Goal: Task Accomplishment & Management: Manage account settings

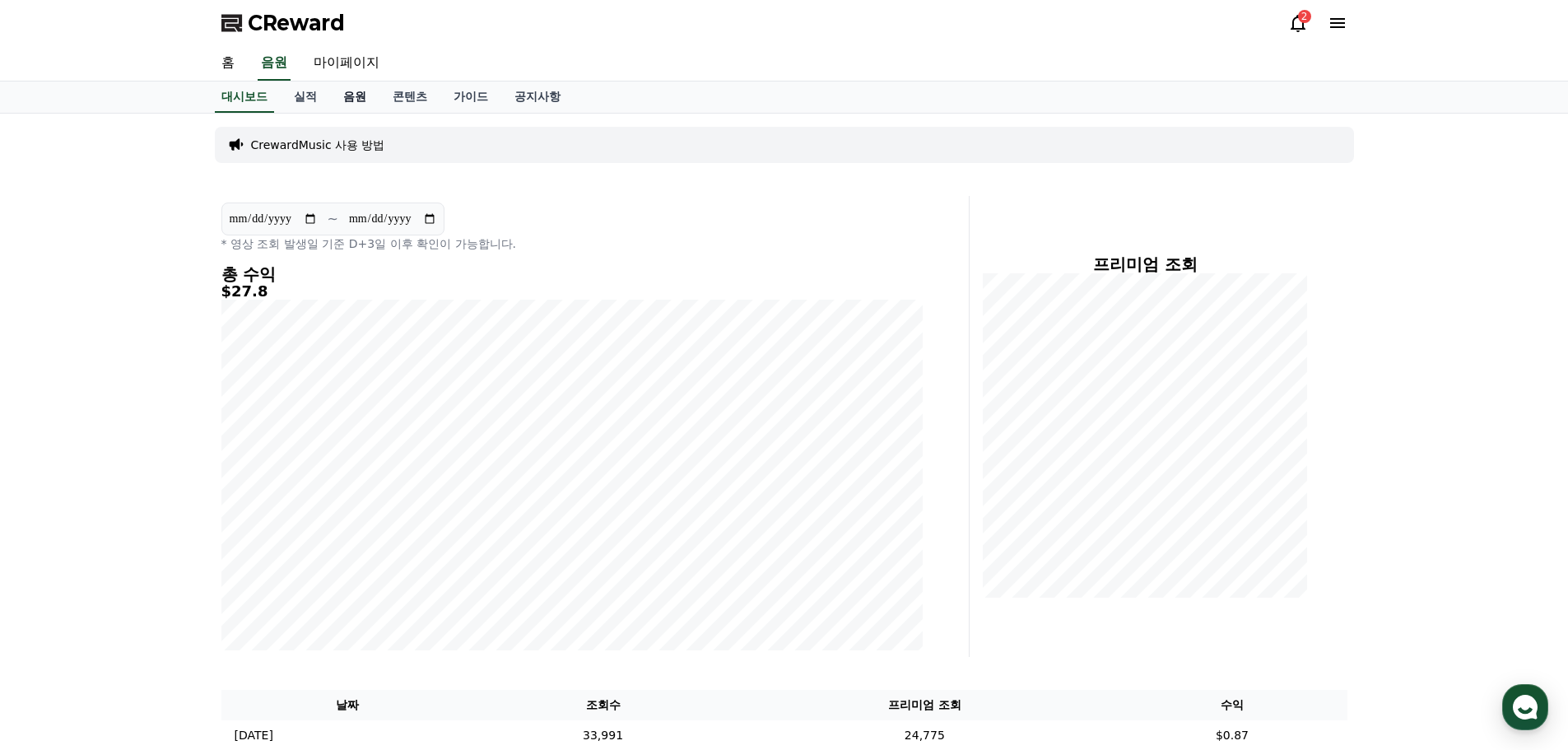
click at [331, 97] on link "음원" at bounding box center [355, 97] width 50 height 31
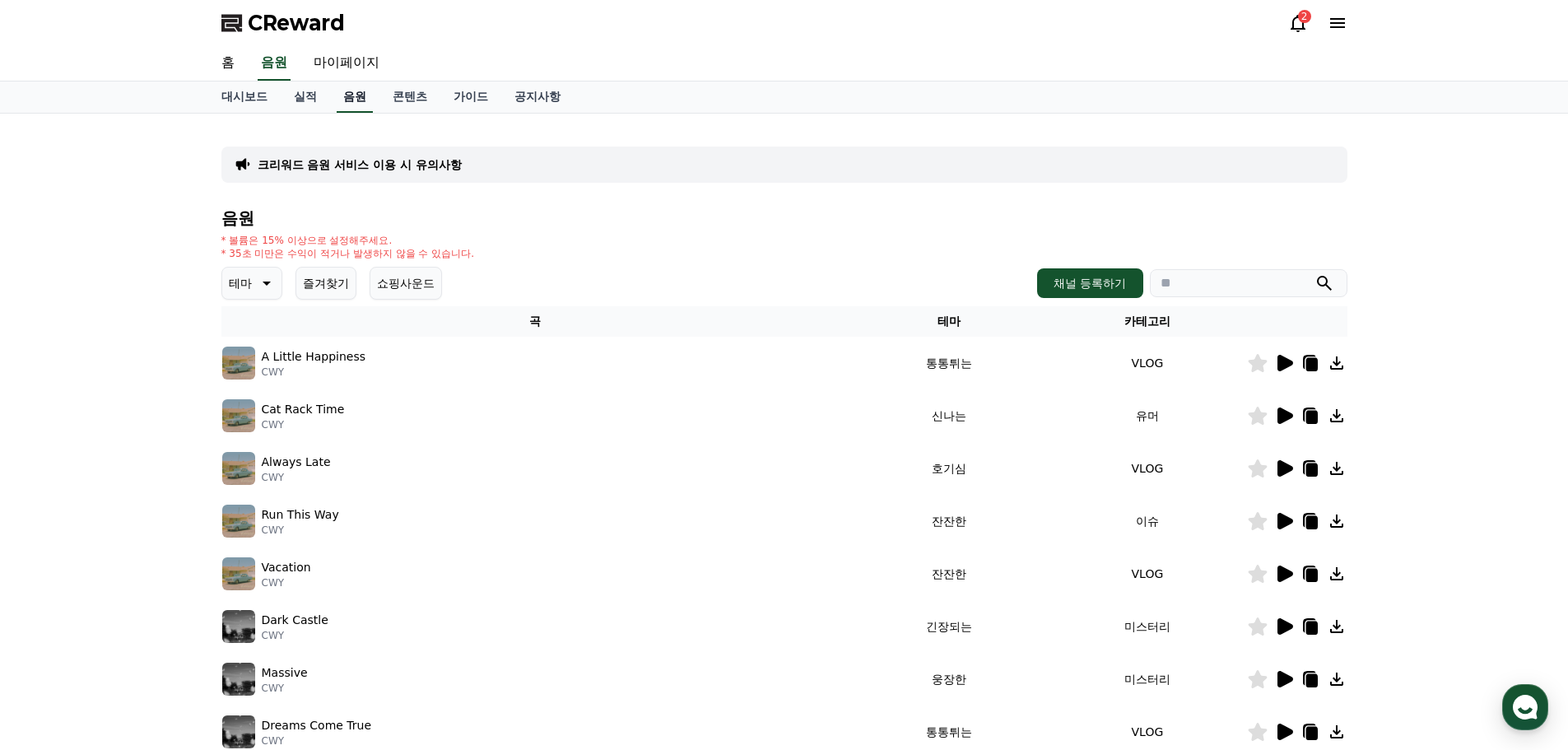
click at [354, 102] on link "음원" at bounding box center [354, 97] width 36 height 31
click at [416, 287] on button "쇼핑사운드" at bounding box center [405, 283] width 73 height 33
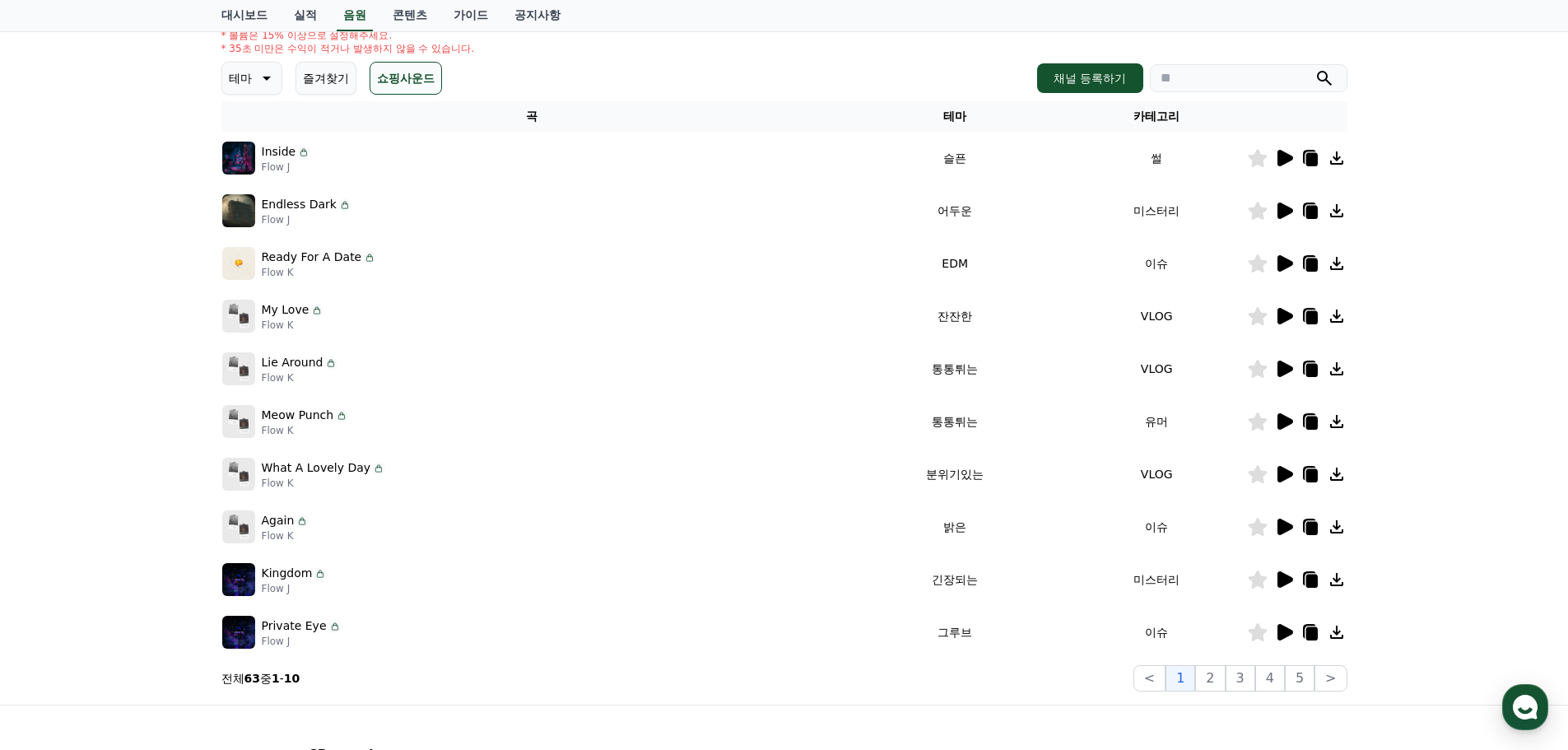
scroll to position [83, 0]
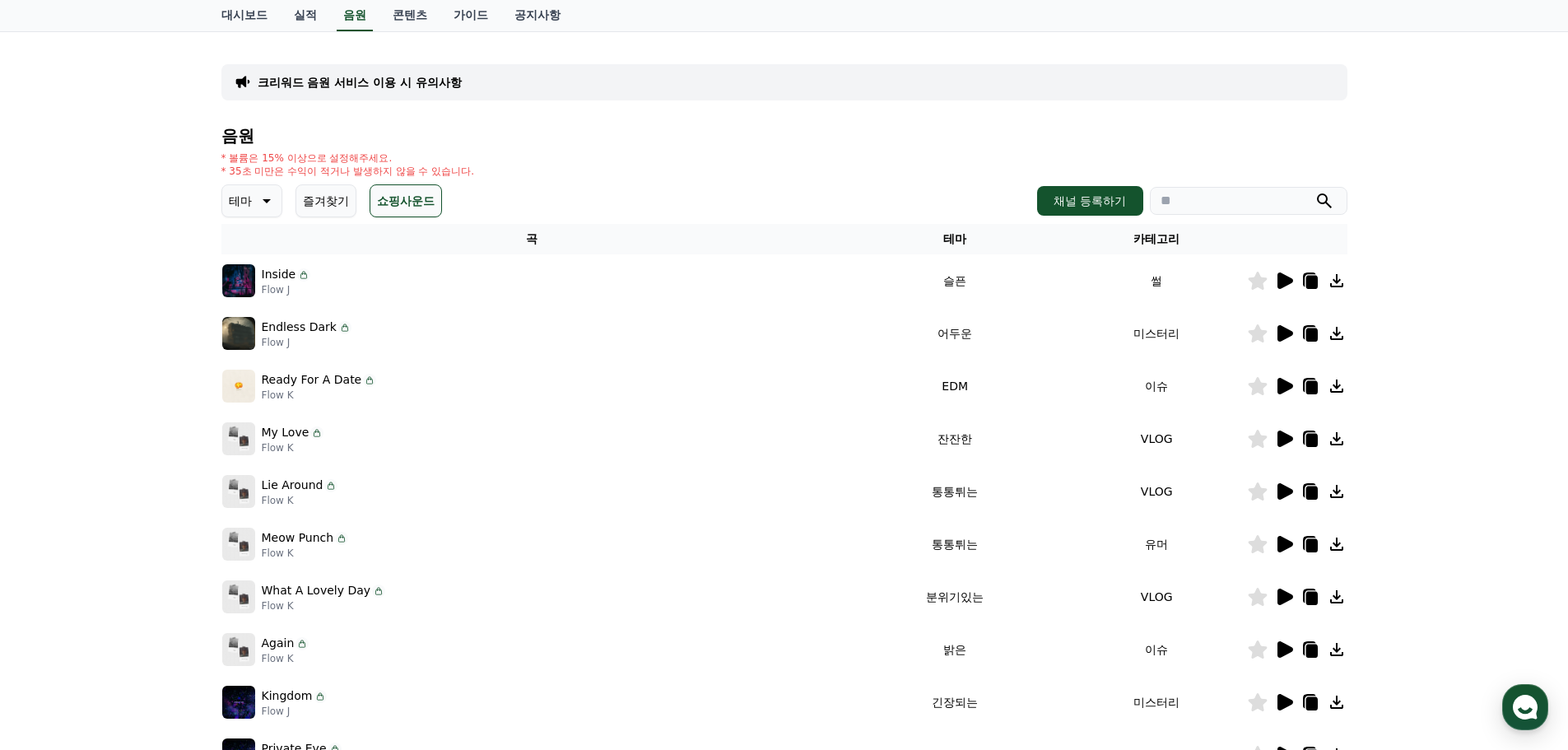
click at [339, 193] on button "즐겨찾기" at bounding box center [325, 201] width 61 height 33
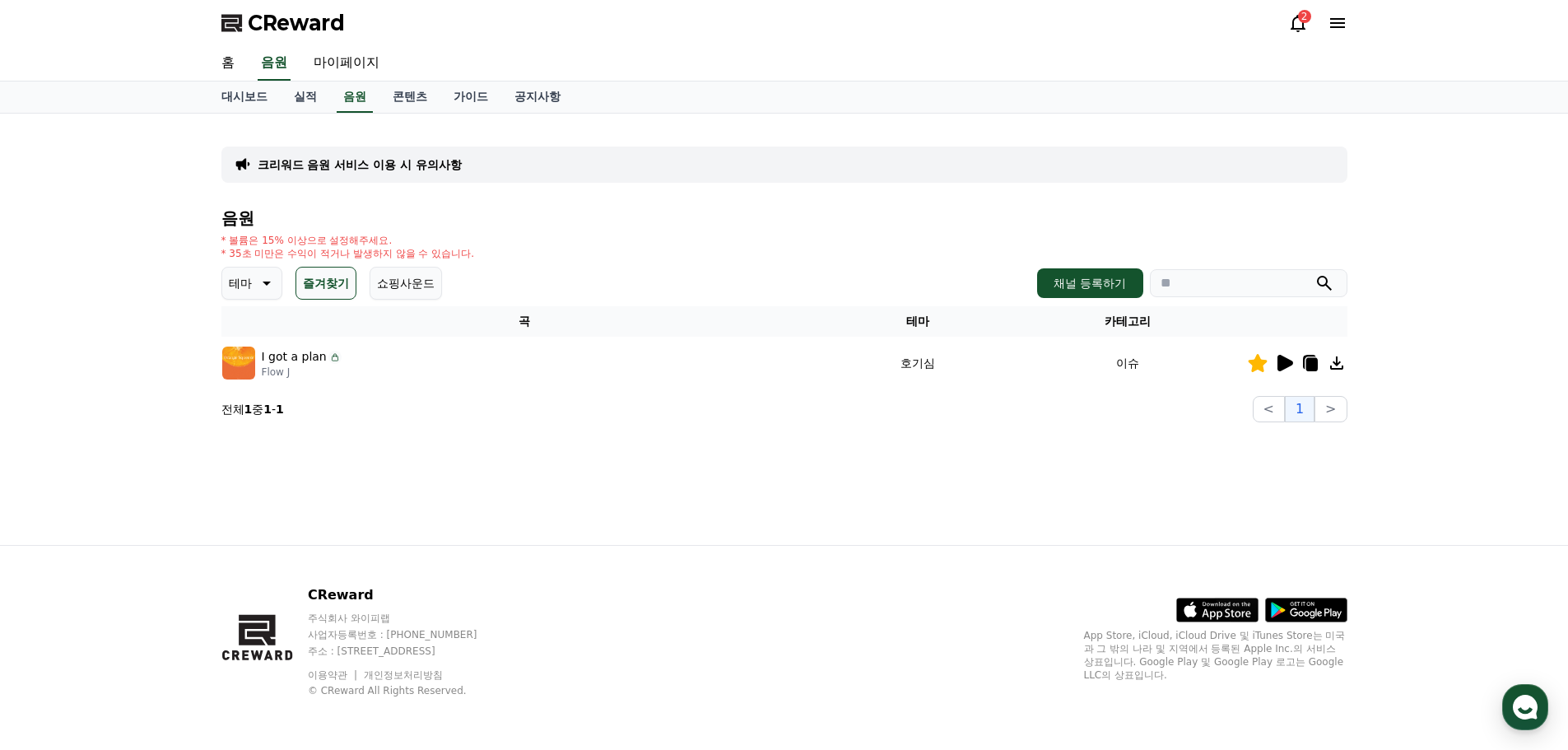
click at [414, 286] on button "쇼핑사운드" at bounding box center [405, 283] width 73 height 33
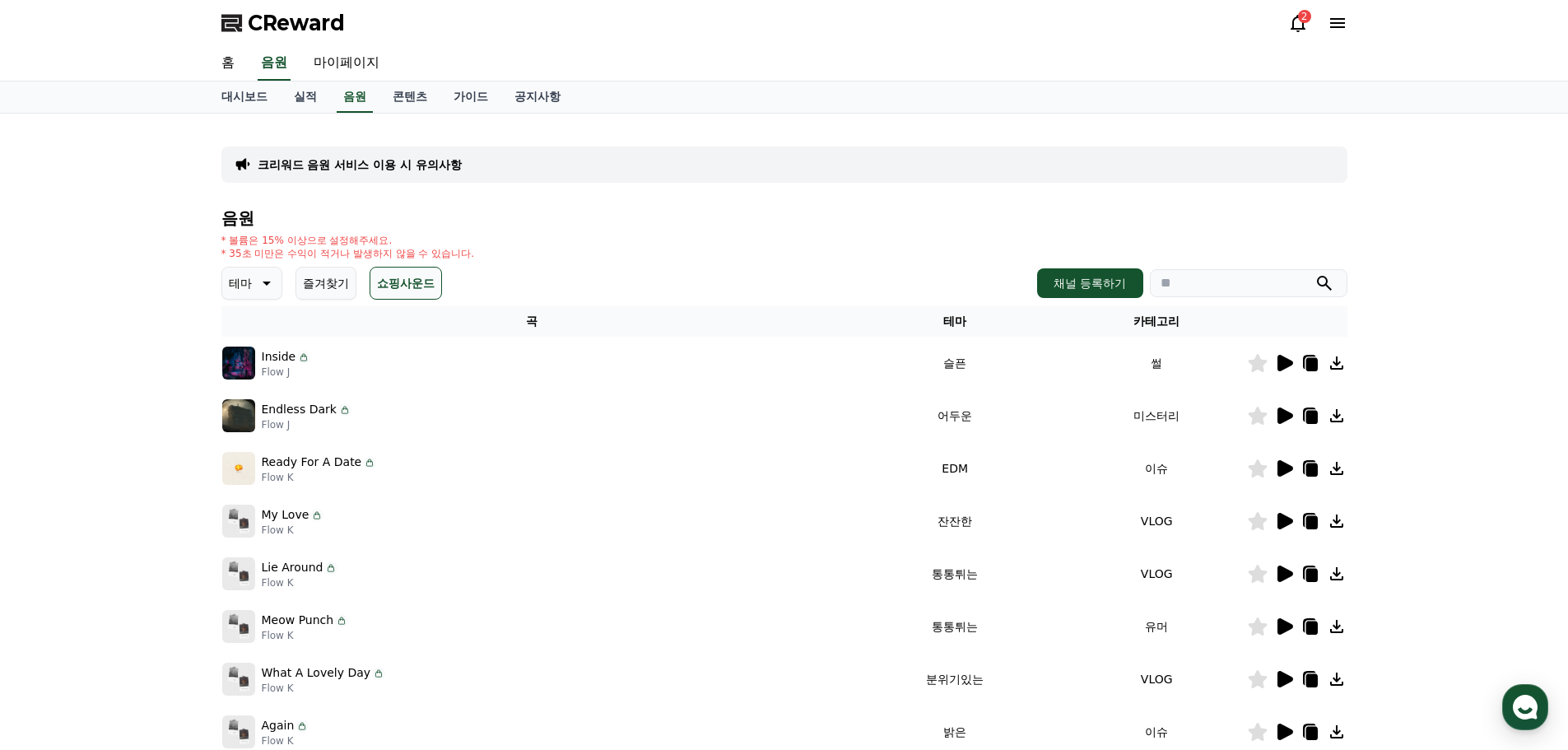
click at [1291, 23] on icon at bounding box center [1297, 22] width 19 height 19
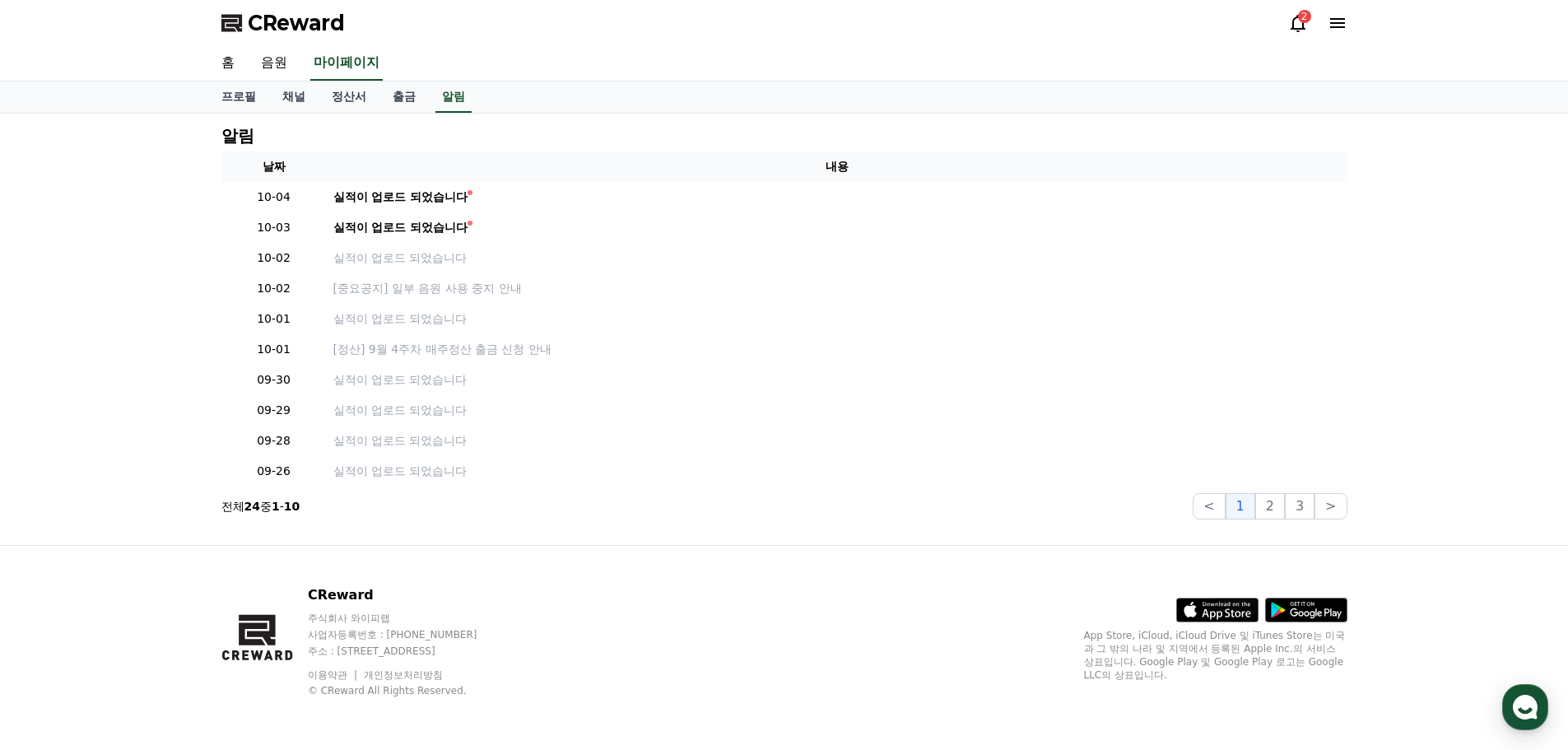
click at [1299, 34] on div "2" at bounding box center [1317, 23] width 59 height 27
click at [415, 97] on link "출금" at bounding box center [404, 97] width 50 height 31
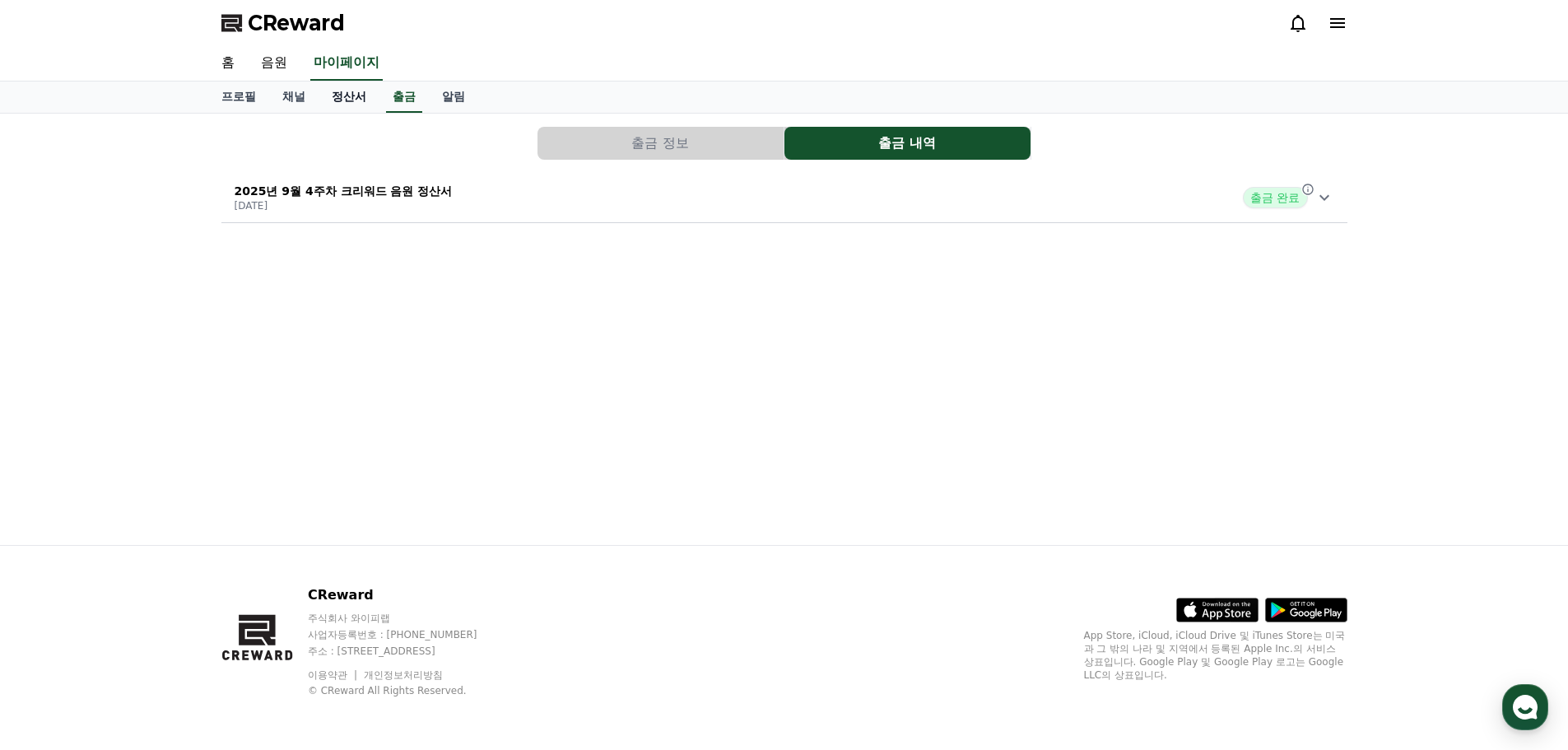
click at [328, 98] on link "정산서" at bounding box center [349, 97] width 61 height 31
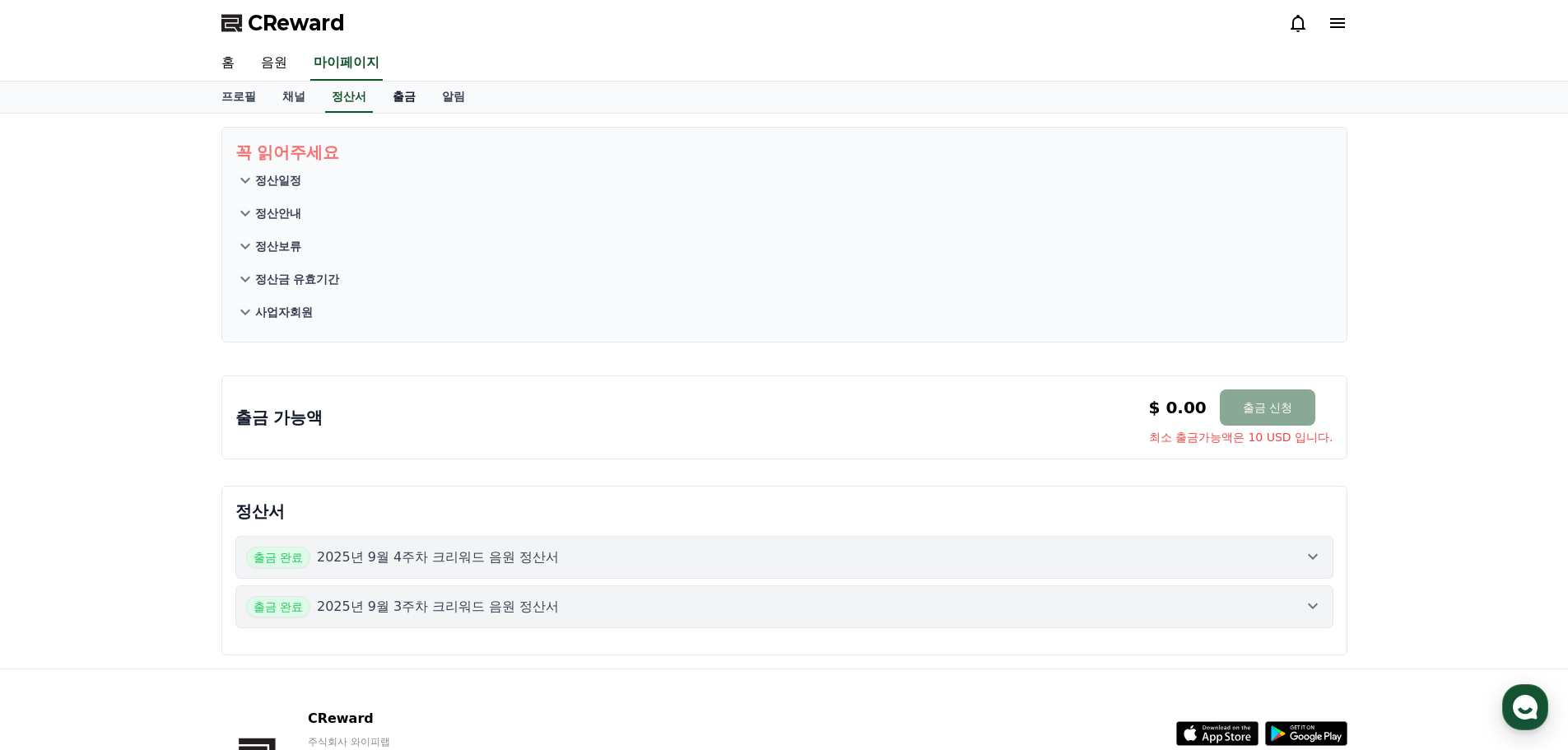
click at [389, 101] on link "출금" at bounding box center [404, 97] width 50 height 31
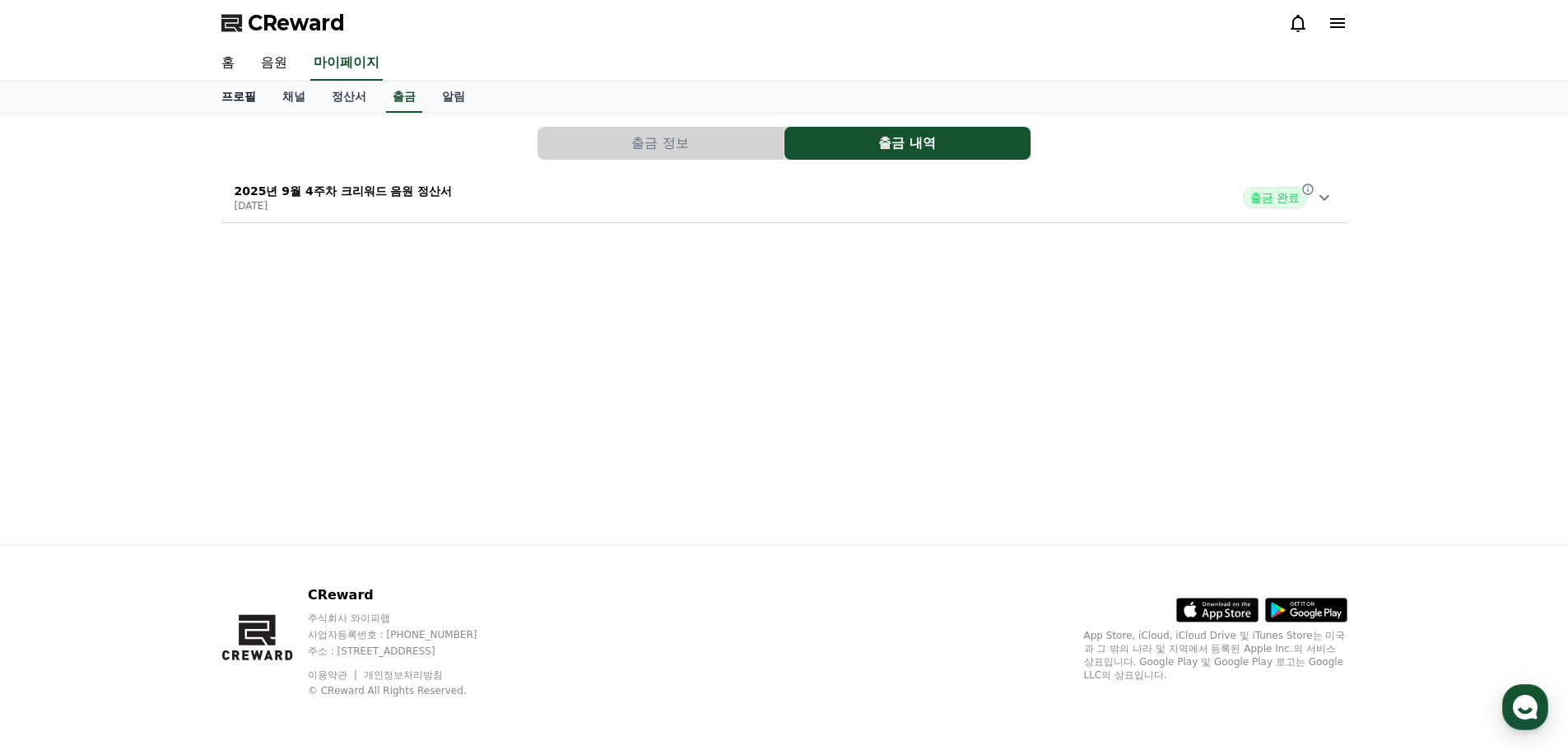
click at [250, 105] on link "프로필" at bounding box center [239, 97] width 61 height 31
select select "**********"
